Goal: Understand process/instructions: Learn how to perform a task or action

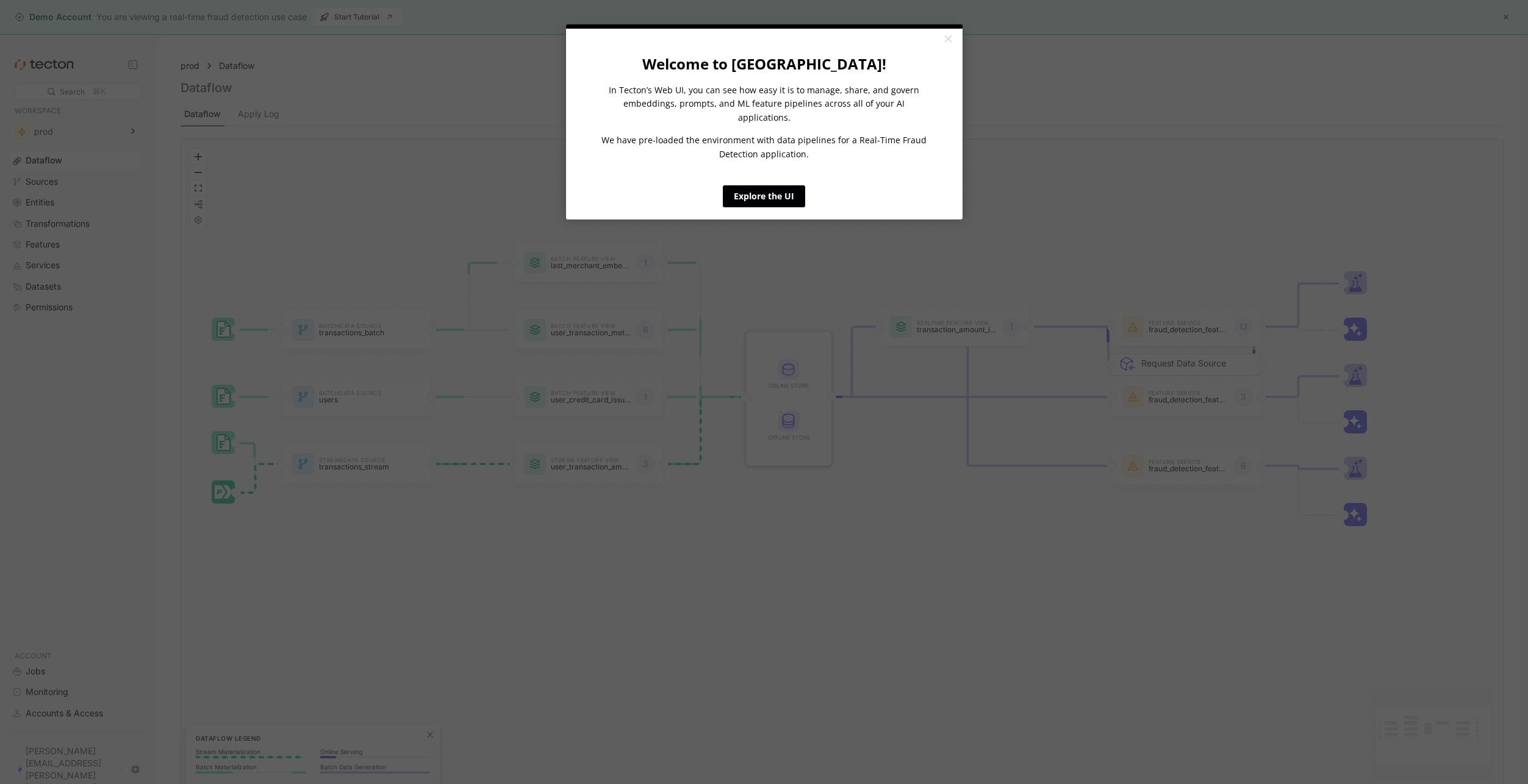
click at [763, 185] on link "Explore the UI" at bounding box center [764, 197] width 82 height 22
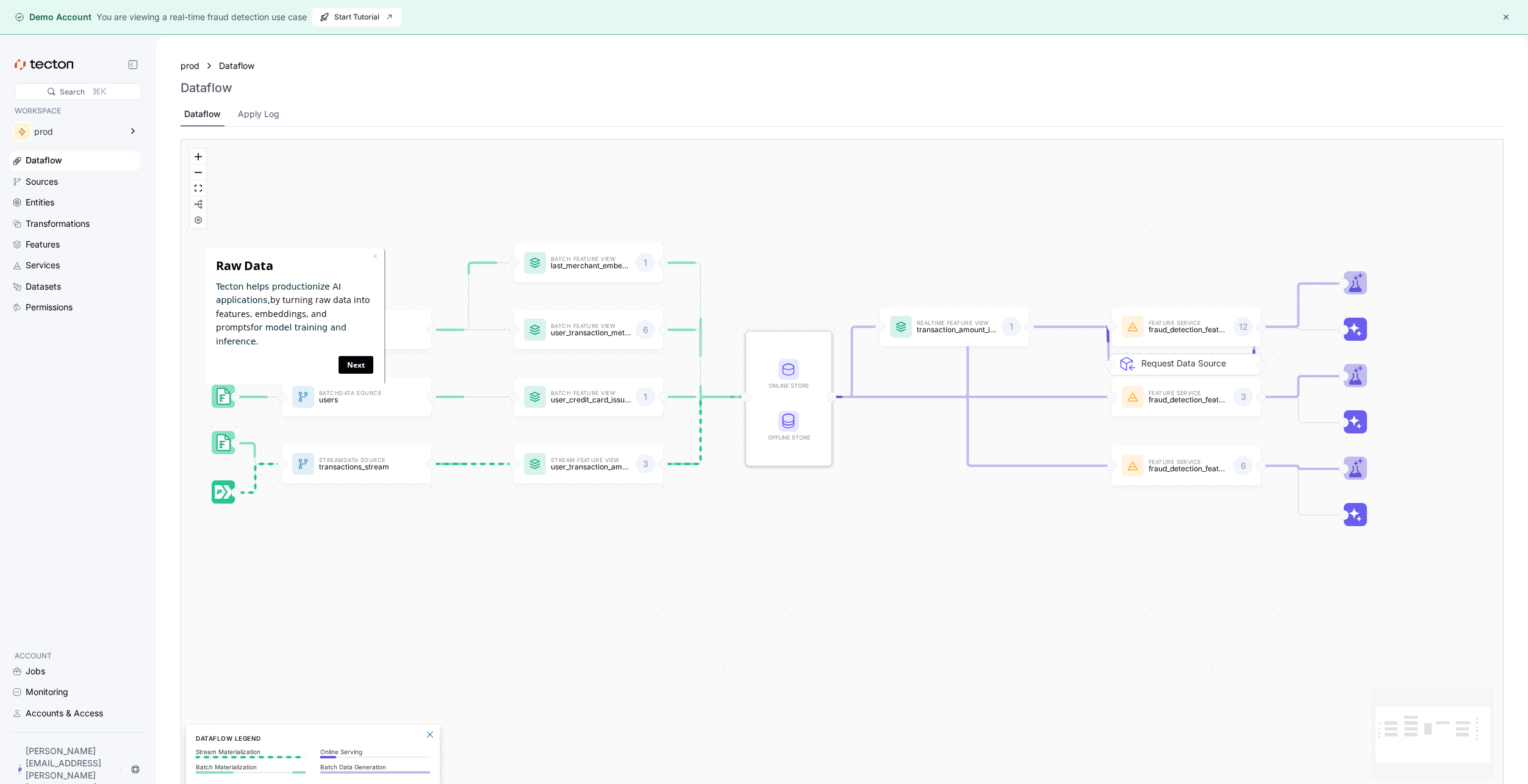
click at [351, 355] on link "Next" at bounding box center [355, 364] width 35 height 18
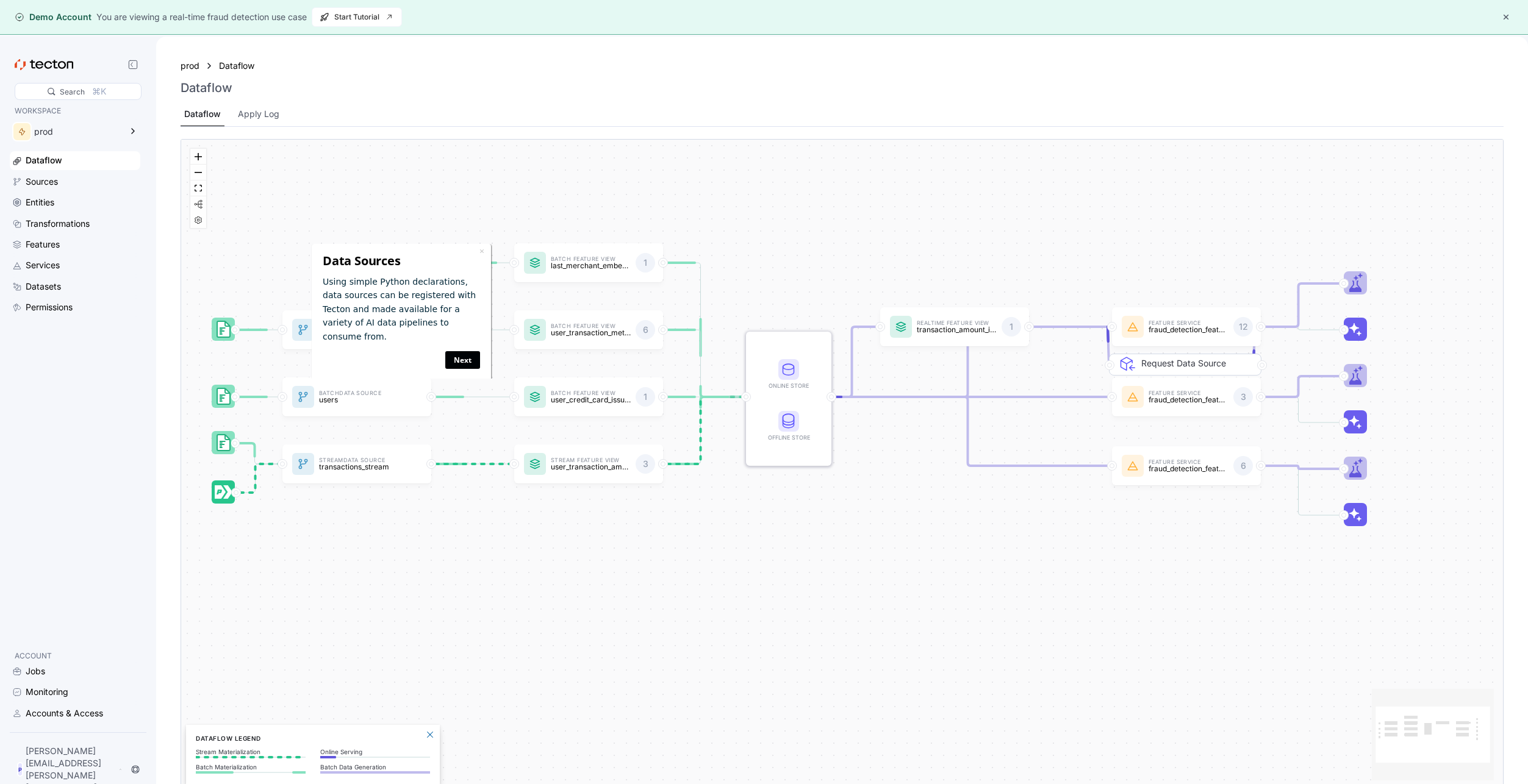
click at [459, 351] on link "Next" at bounding box center [462, 360] width 35 height 18
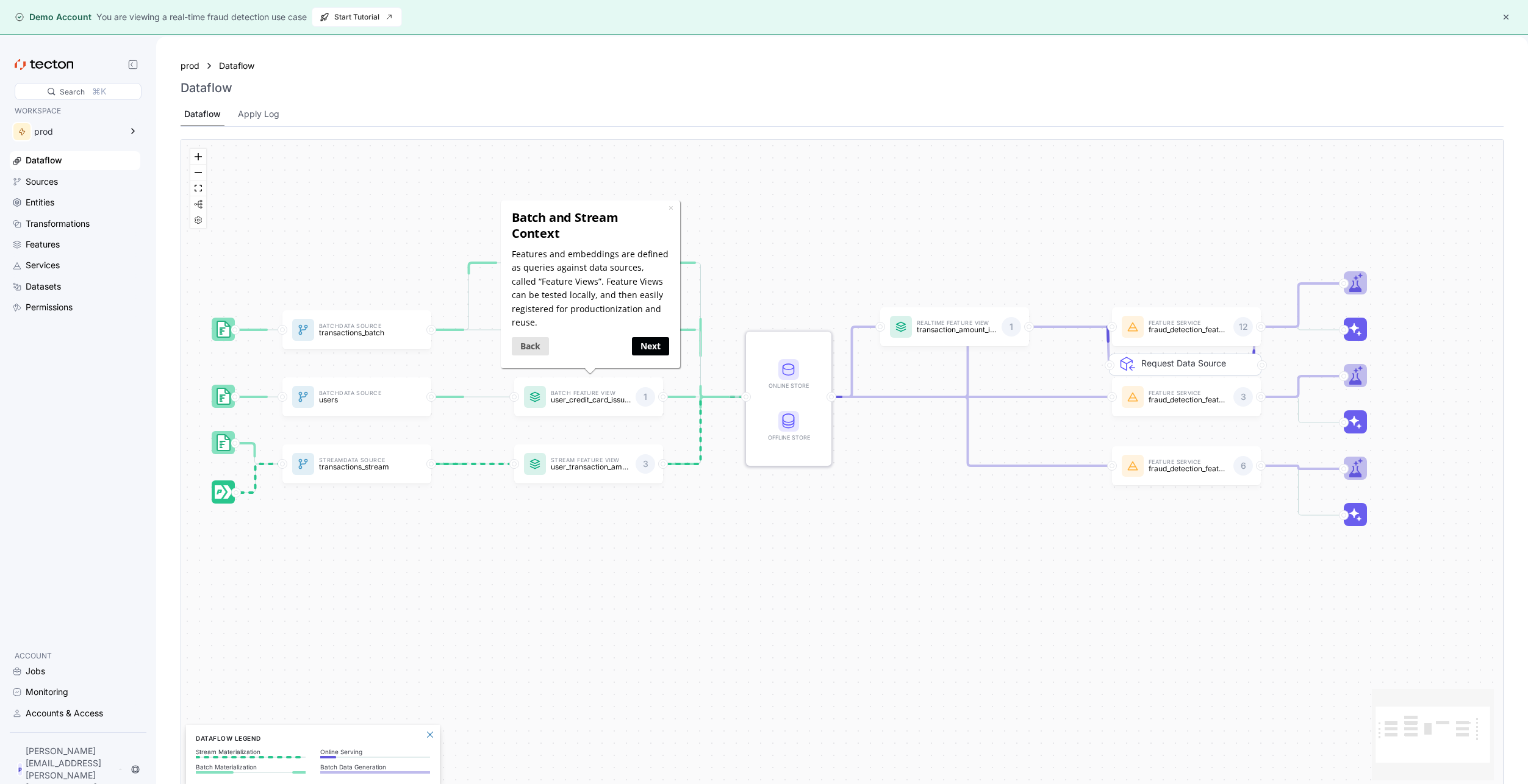
drag, startPoint x: 640, startPoint y: 326, endPoint x: 1112, endPoint y: 519, distance: 509.9
click at [640, 337] on link "Next" at bounding box center [650, 346] width 37 height 18
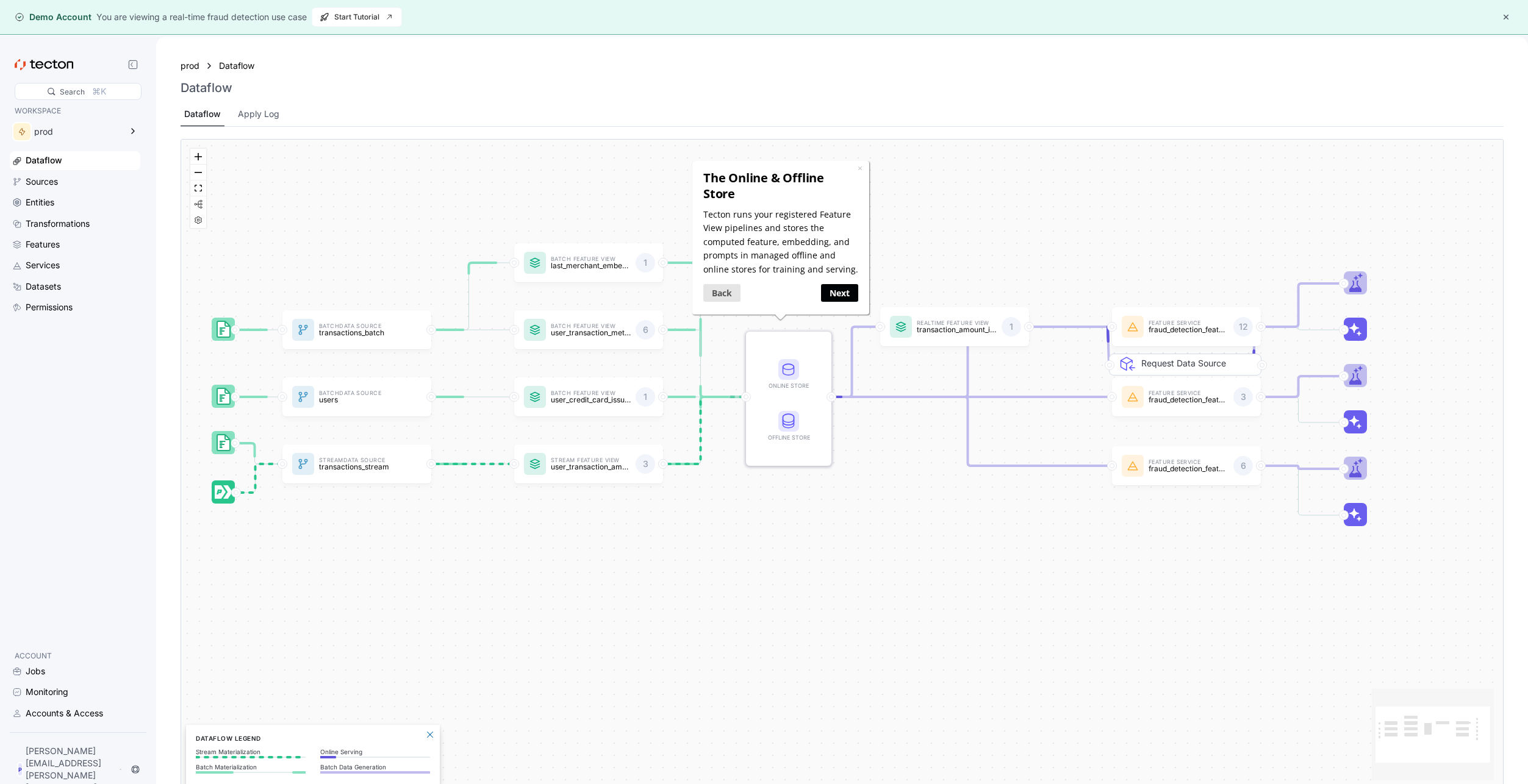
click at [844, 287] on link "Next" at bounding box center [839, 293] width 37 height 18
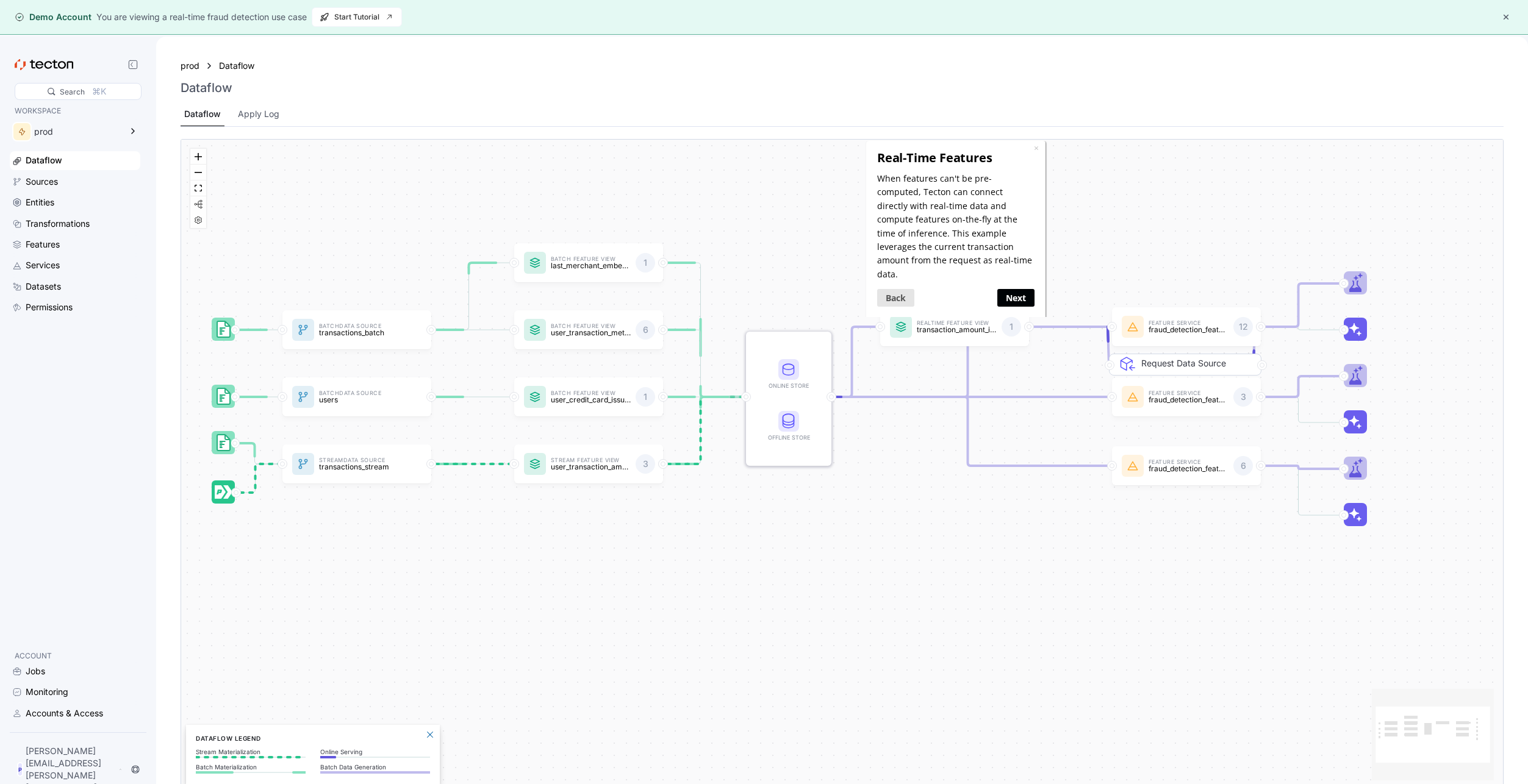
drag, startPoint x: 1006, startPoint y: 283, endPoint x: 1870, endPoint y: 424, distance: 875.4
click at [1006, 289] on link "Next" at bounding box center [1015, 297] width 37 height 18
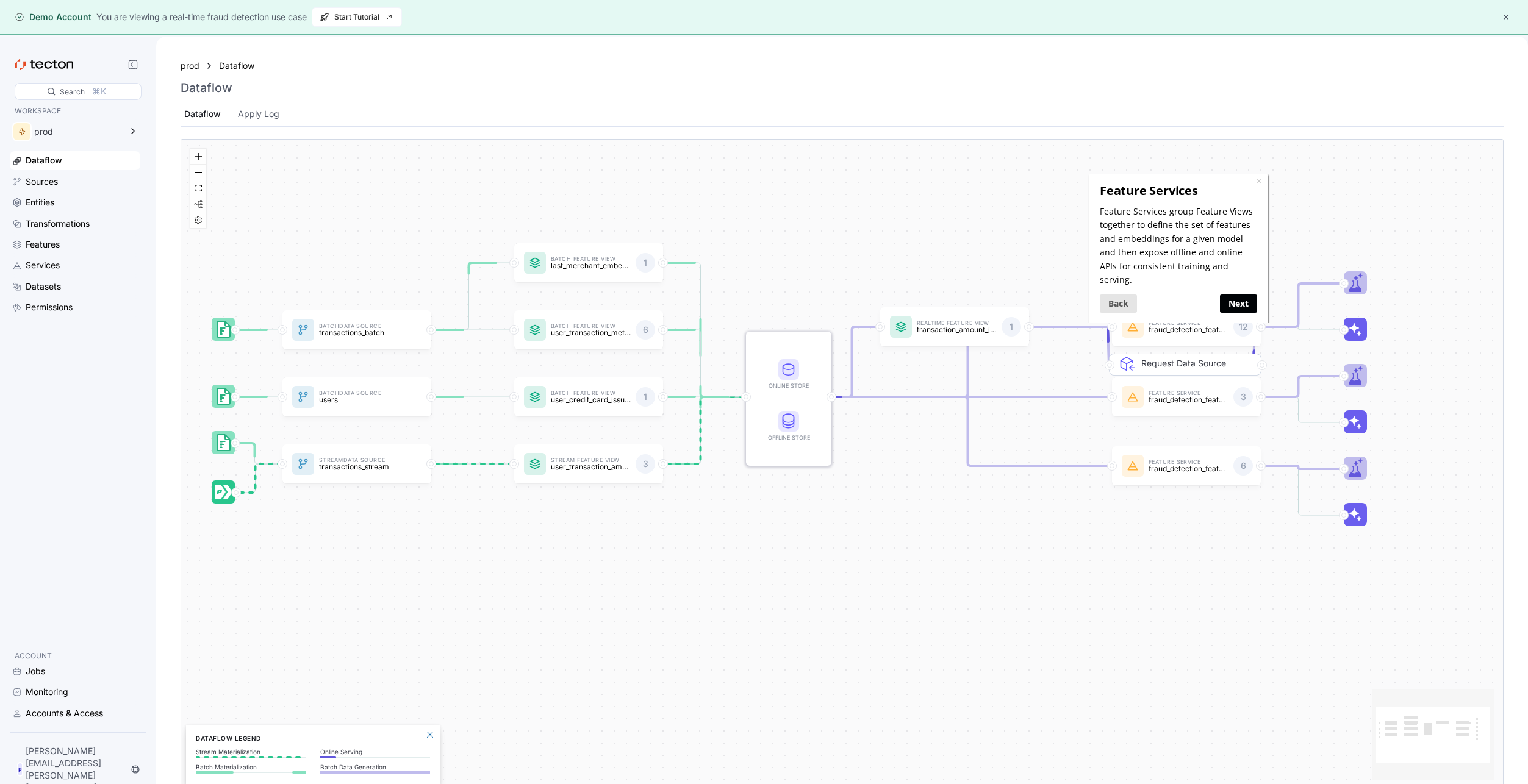
drag, startPoint x: 1226, startPoint y: 289, endPoint x: 2312, endPoint y: 463, distance: 1099.9
click at [1226, 294] on link "Next" at bounding box center [1238, 303] width 37 height 18
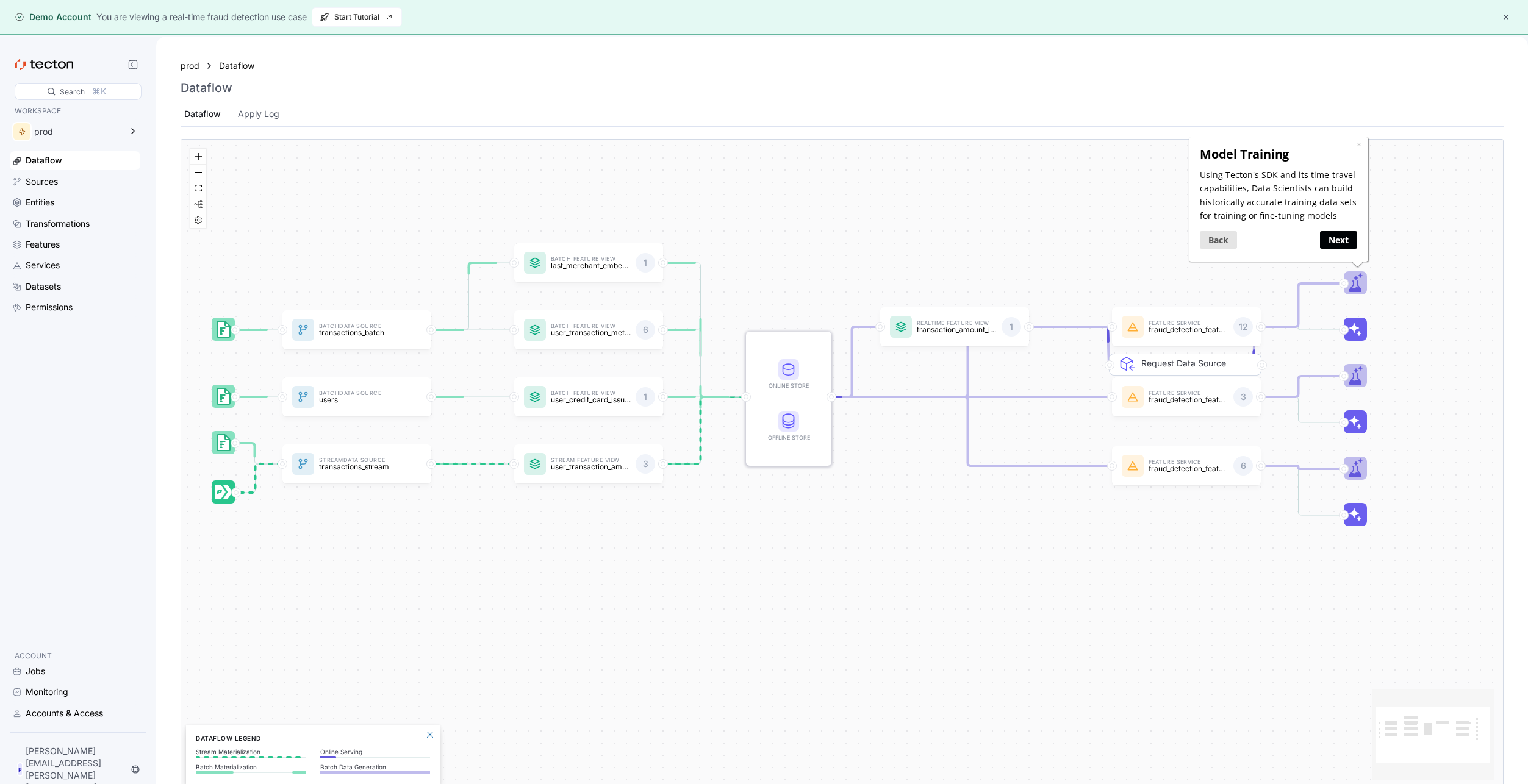
click at [1328, 237] on link "Next" at bounding box center [1339, 240] width 37 height 18
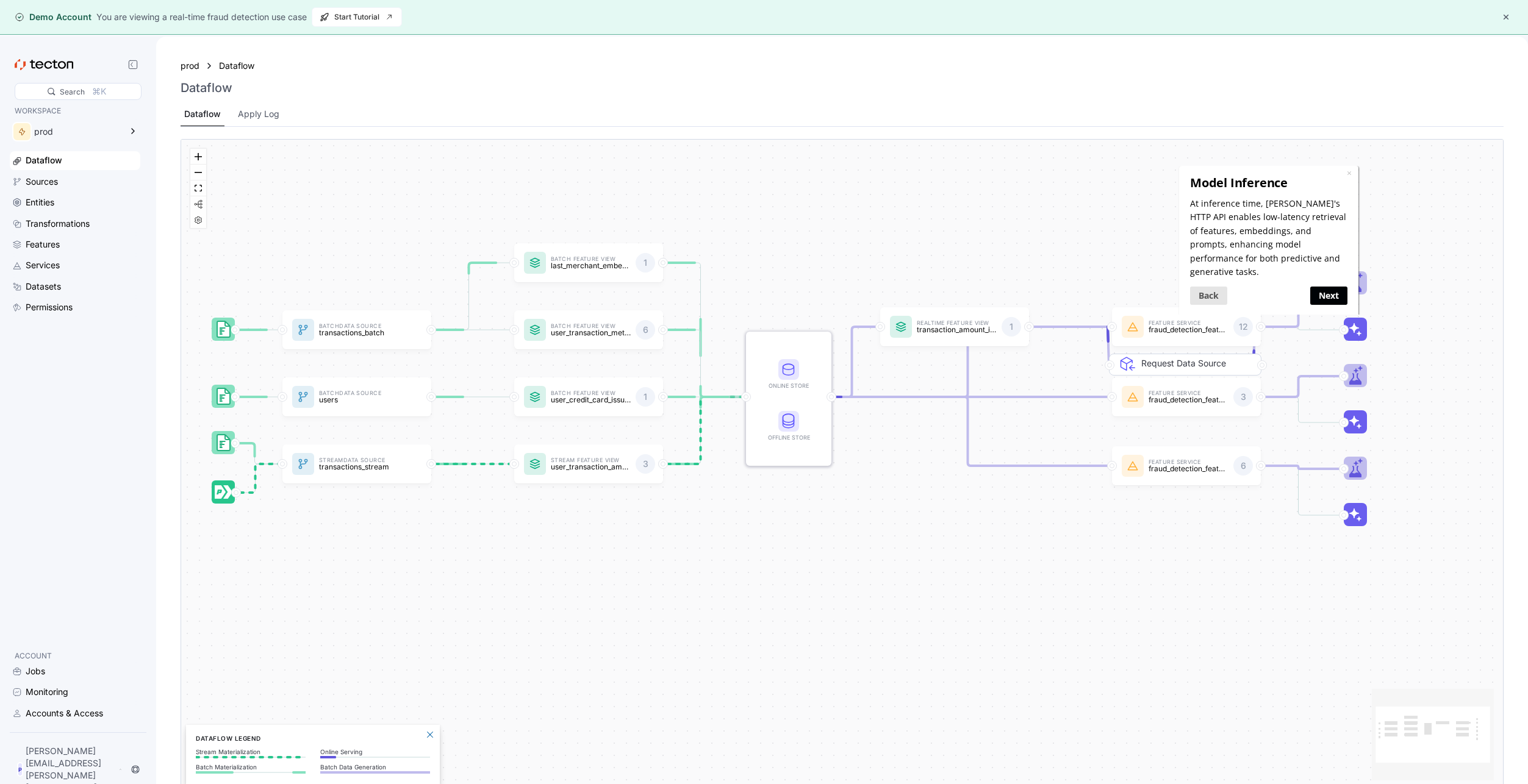
click at [1322, 286] on link "Next" at bounding box center [1329, 295] width 37 height 18
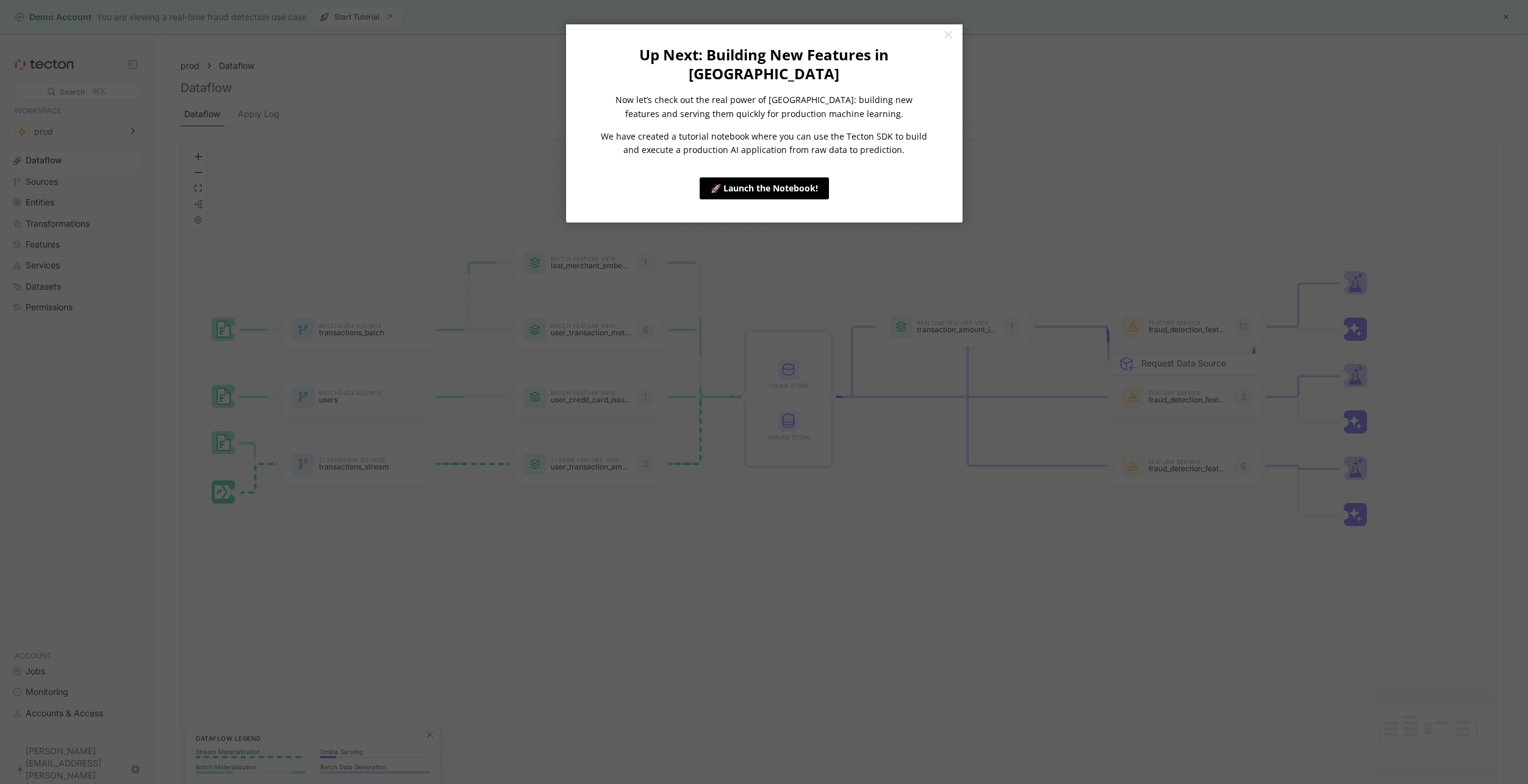
click at [768, 177] on link "🚀 Launch the Notebook!" at bounding box center [764, 188] width 129 height 22
